Goal: Information Seeking & Learning: Learn about a topic

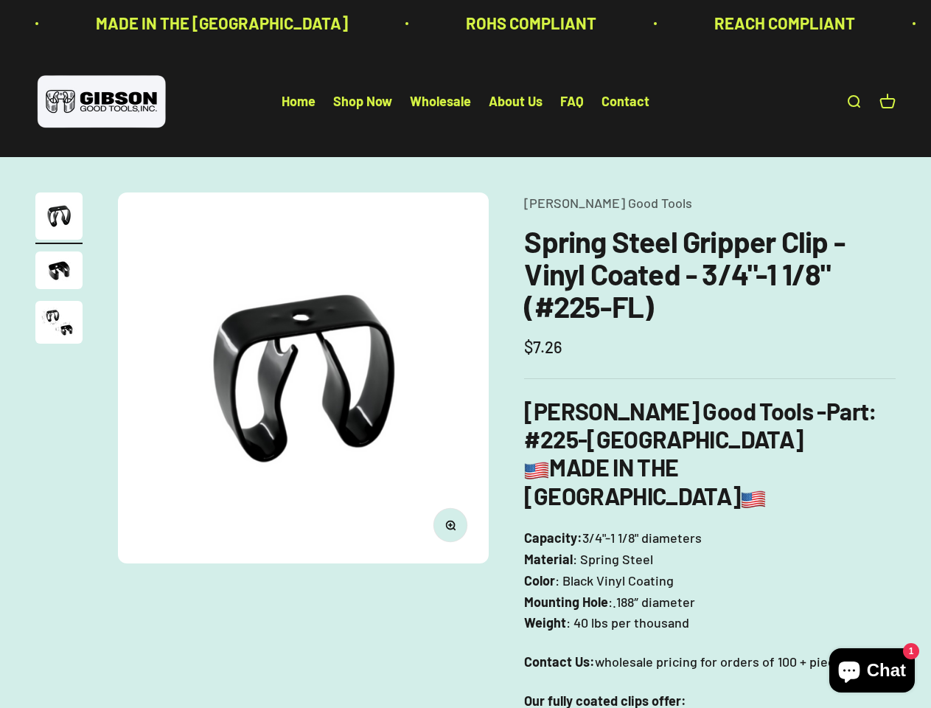
click at [465, 354] on img at bounding box center [303, 377] width 371 height 371
click at [303, 378] on img at bounding box center [303, 377] width 371 height 371
click at [451, 525] on icon "button" at bounding box center [450, 525] width 4 height 4
click at [59, 218] on img "Go to item 1" at bounding box center [58, 215] width 47 height 47
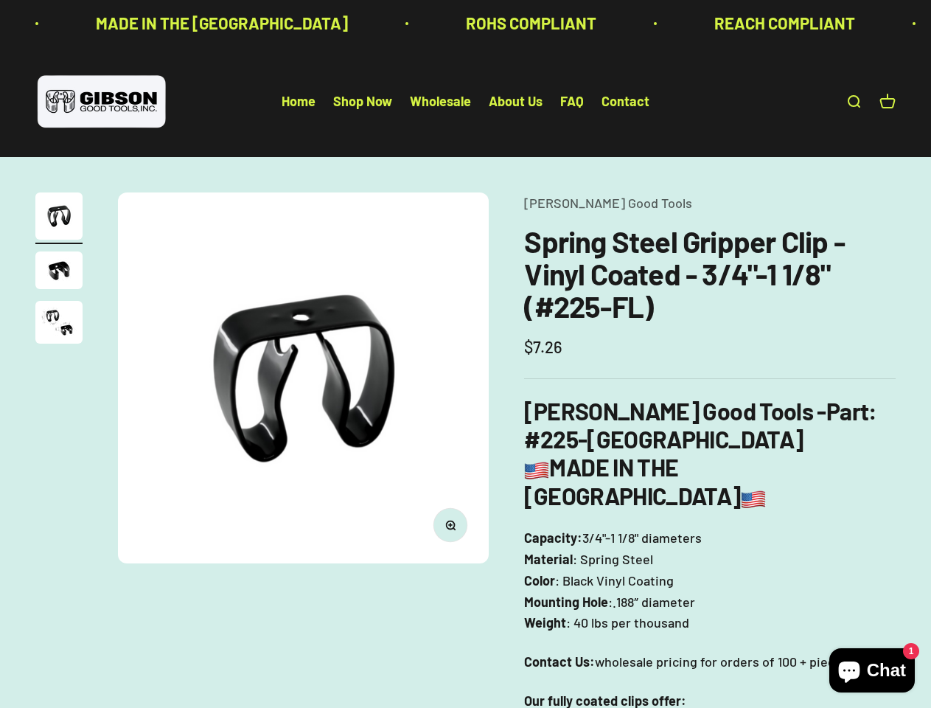
click at [59, 272] on img "Go to item 2" at bounding box center [58, 270] width 47 height 38
click at [59, 324] on img "Go to item 3" at bounding box center [58, 322] width 47 height 43
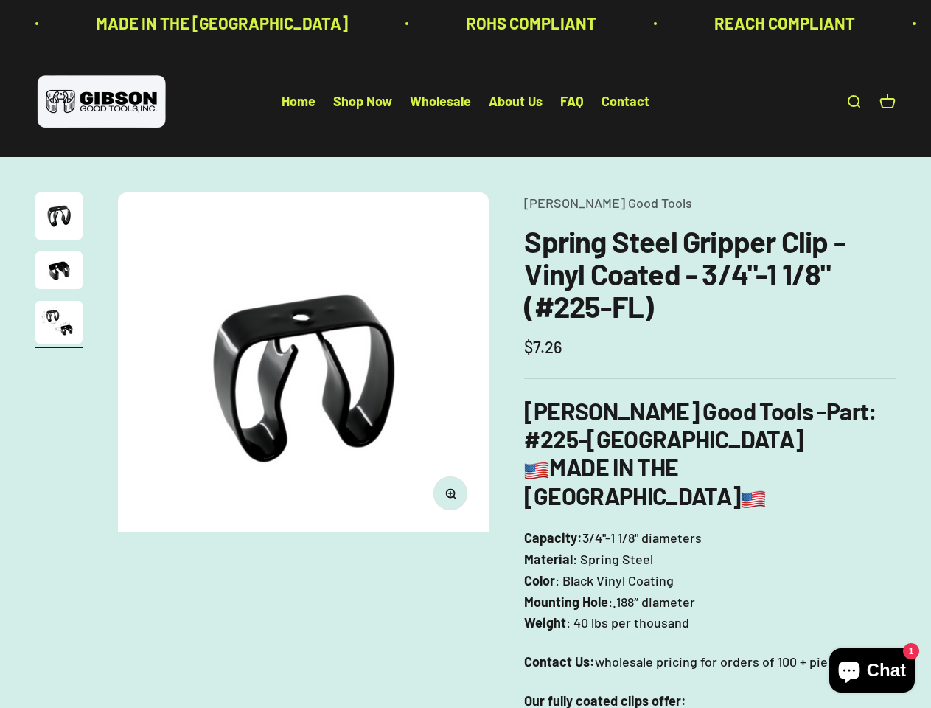
scroll to position [0, 760]
